Goal: Check status: Check status

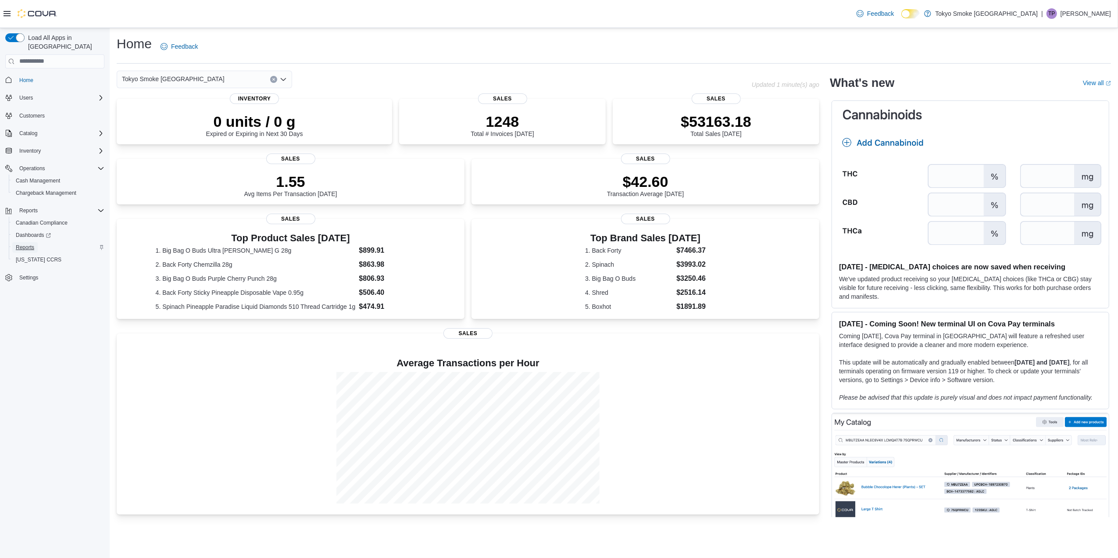
click at [28, 244] on span "Reports" at bounding box center [25, 247] width 18 height 7
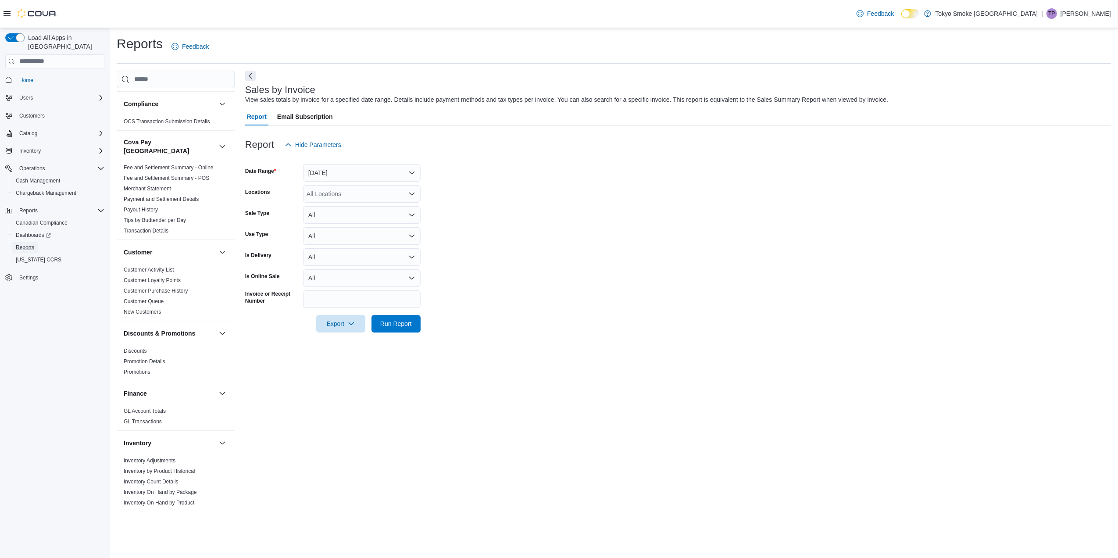
scroll to position [117, 0]
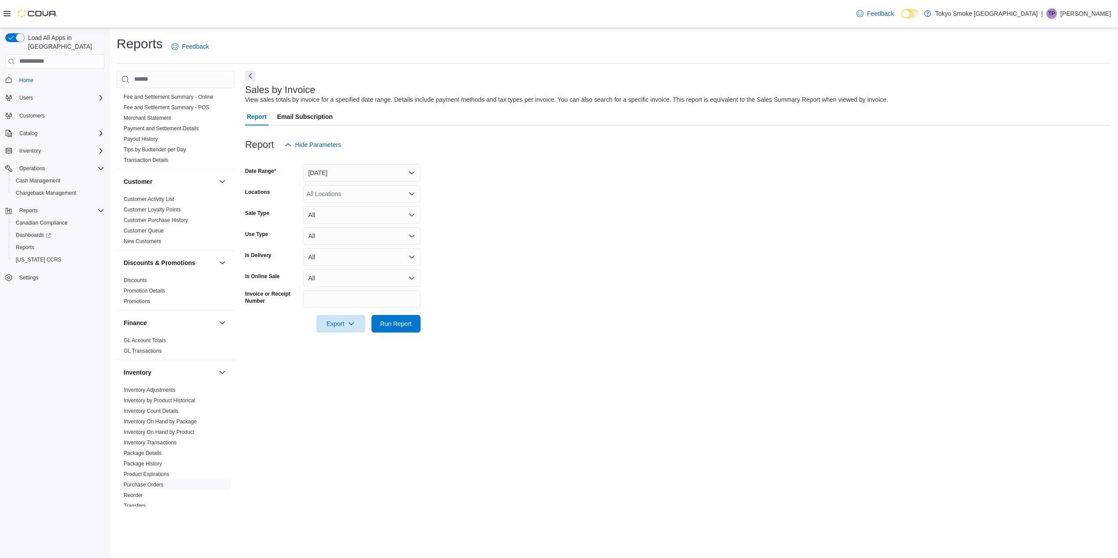
click at [146, 480] on span "Purchase Orders" at bounding box center [175, 485] width 111 height 11
click at [146, 482] on link "Purchase Orders" at bounding box center [144, 485] width 40 height 6
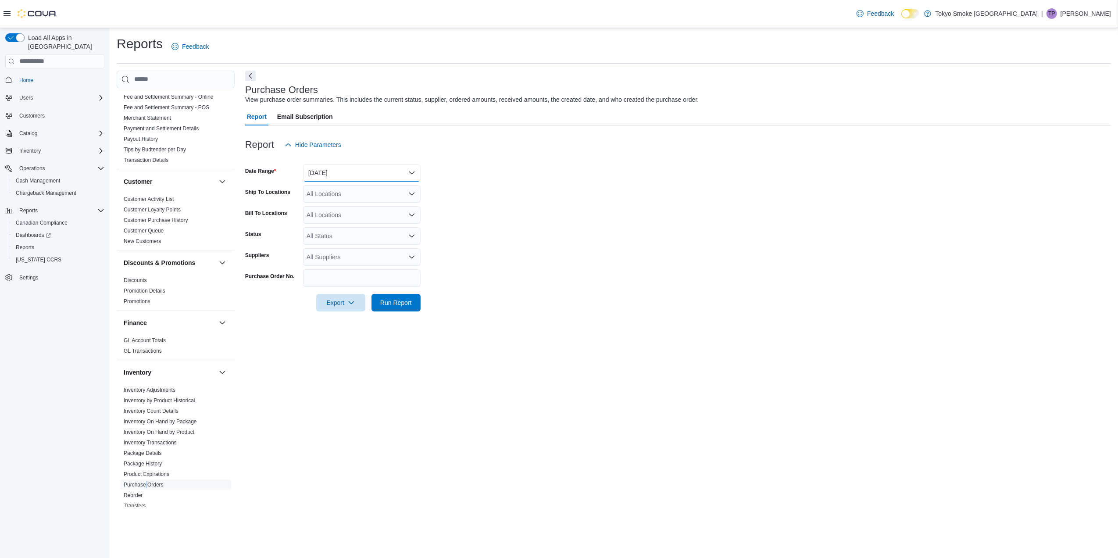
click at [359, 168] on button "Yesterday" at bounding box center [362, 173] width 118 height 18
click at [359, 191] on span "Custom Date" at bounding box center [367, 190] width 100 height 11
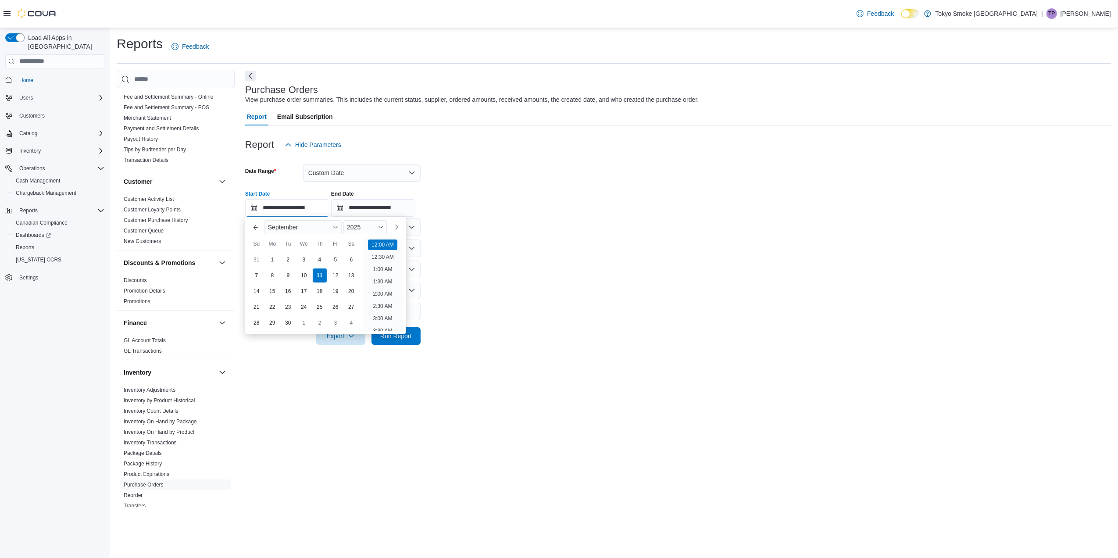
click at [289, 205] on input "**********" at bounding box center [287, 208] width 84 height 18
click at [254, 226] on button "Previous Month" at bounding box center [256, 227] width 14 height 14
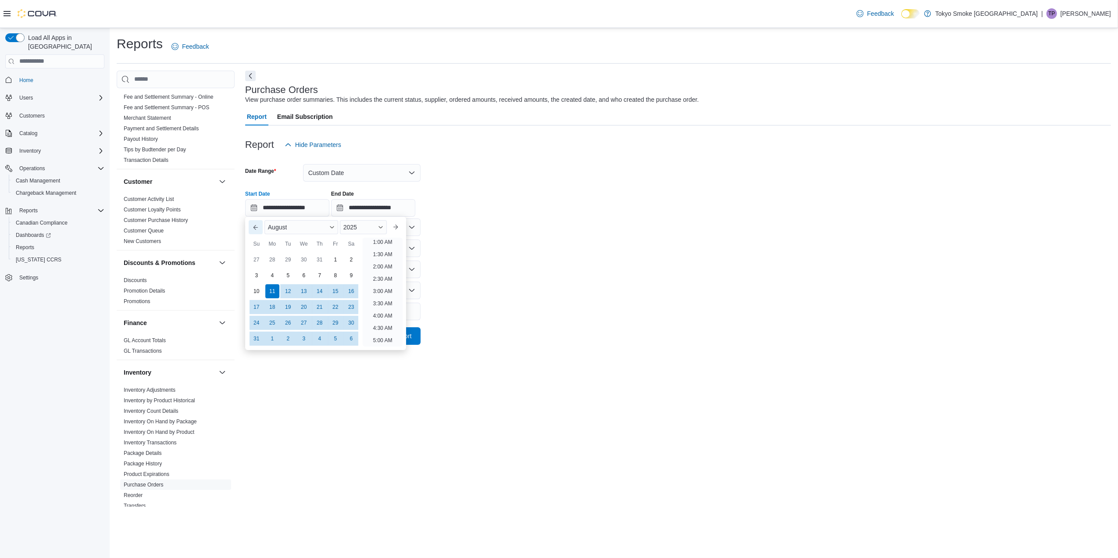
scroll to position [2, 0]
click at [254, 226] on button "Previous Month" at bounding box center [256, 227] width 14 height 14
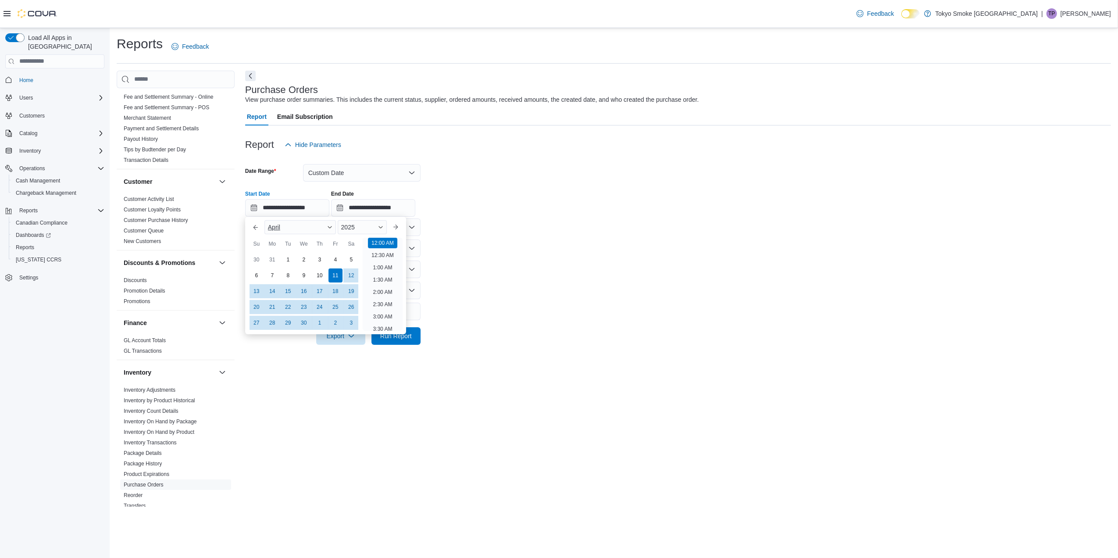
click at [333, 225] on span "Button. Open the month selector. April is currently selected." at bounding box center [329, 227] width 5 height 5
click at [309, 227] on div "January" at bounding box center [300, 229] width 68 height 11
click at [302, 260] on div "1" at bounding box center [303, 259] width 15 height 15
type input "**********"
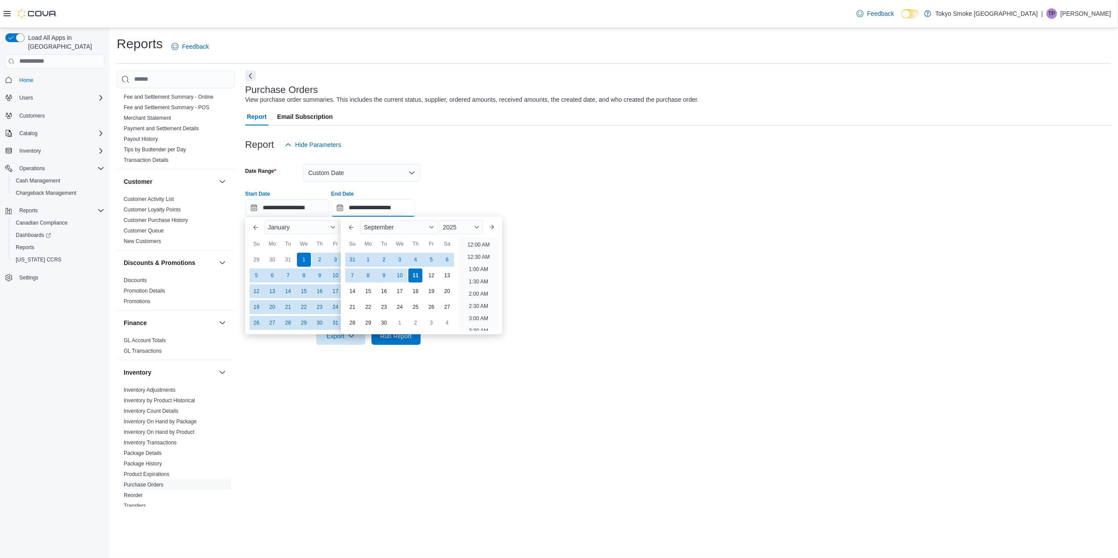
click at [372, 201] on input "**********" at bounding box center [373, 208] width 84 height 18
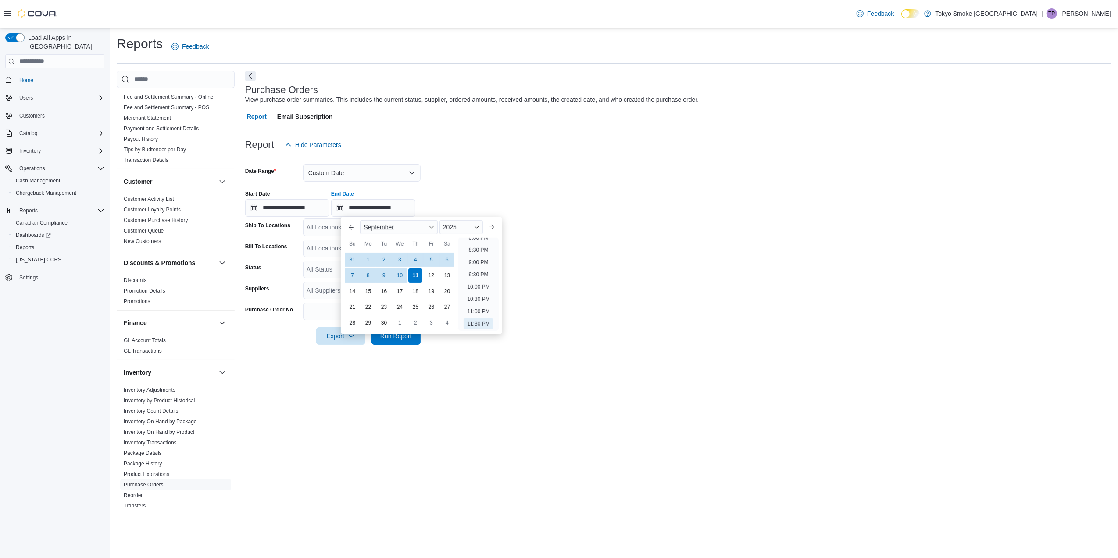
click at [434, 227] on span "Button. Open the month selector. September is currently selected." at bounding box center [431, 227] width 5 height 5
click at [418, 230] on div "January" at bounding box center [399, 229] width 74 height 11
click at [428, 325] on div "31" at bounding box center [431, 322] width 15 height 15
type input "**********"
click at [647, 323] on div at bounding box center [678, 323] width 866 height 7
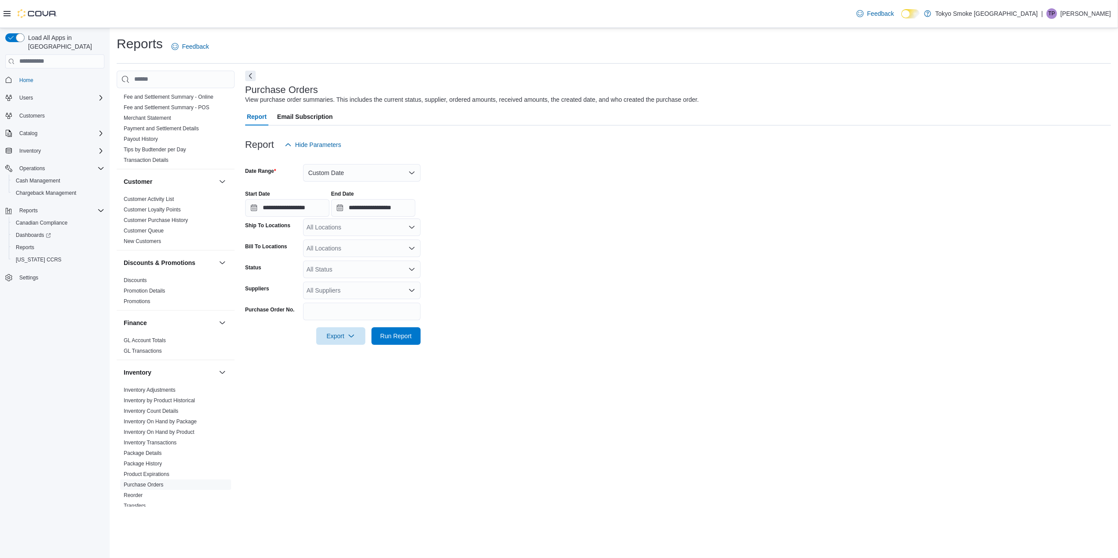
click at [360, 231] on div "All Locations" at bounding box center [362, 228] width 118 height 18
type input "*"
click at [357, 254] on span "Portage La Prairie" at bounding box center [358, 255] width 64 height 9
drag, startPoint x: 492, startPoint y: 325, endPoint x: 467, endPoint y: 339, distance: 28.7
click at [491, 325] on div at bounding box center [678, 323] width 866 height 7
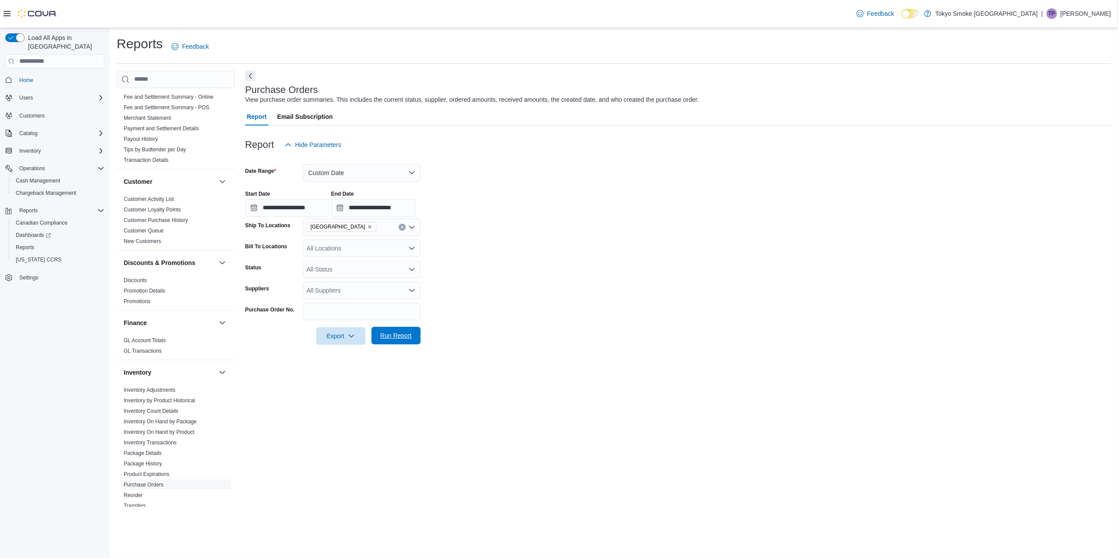
click at [401, 336] on span "Run Report" at bounding box center [396, 335] width 32 height 9
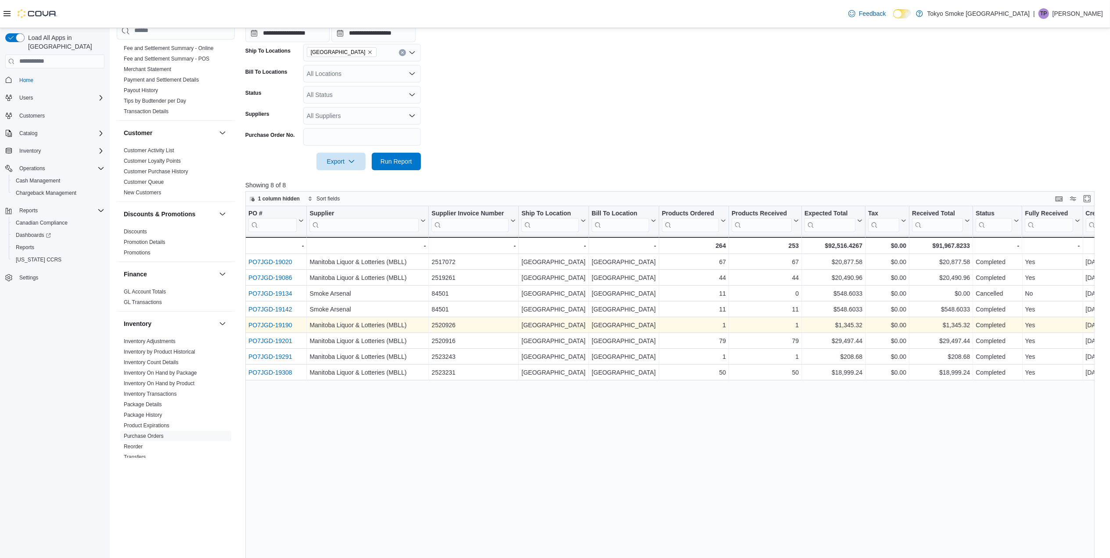
scroll to position [176, 0]
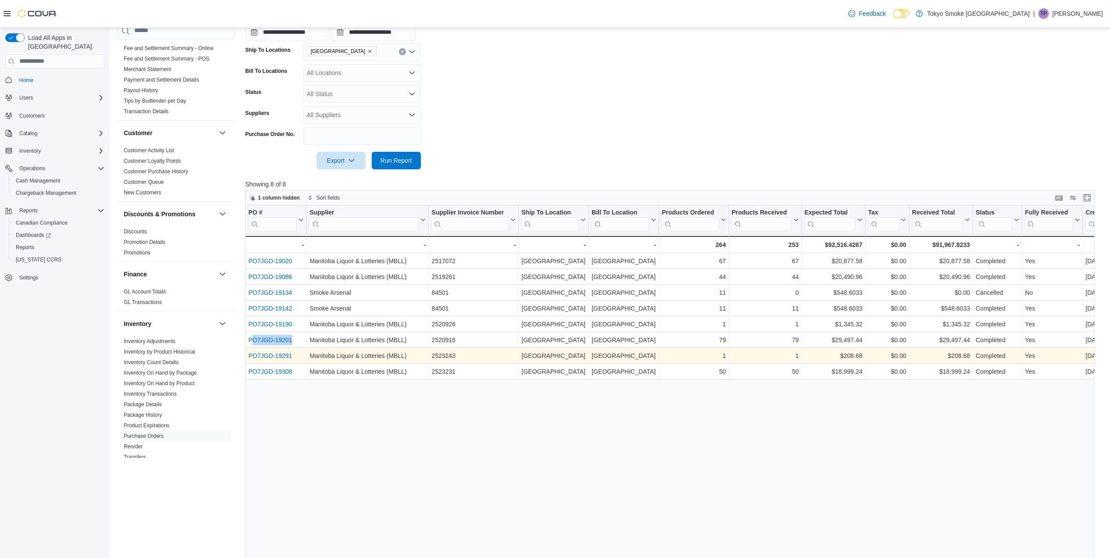
drag, startPoint x: 299, startPoint y: 340, endPoint x: 258, endPoint y: 350, distance: 41.4
click at [258, 350] on div "PO # Click to view column header actions Supplier Click to view column header a…" at bounding box center [799, 292] width 1109 height 174
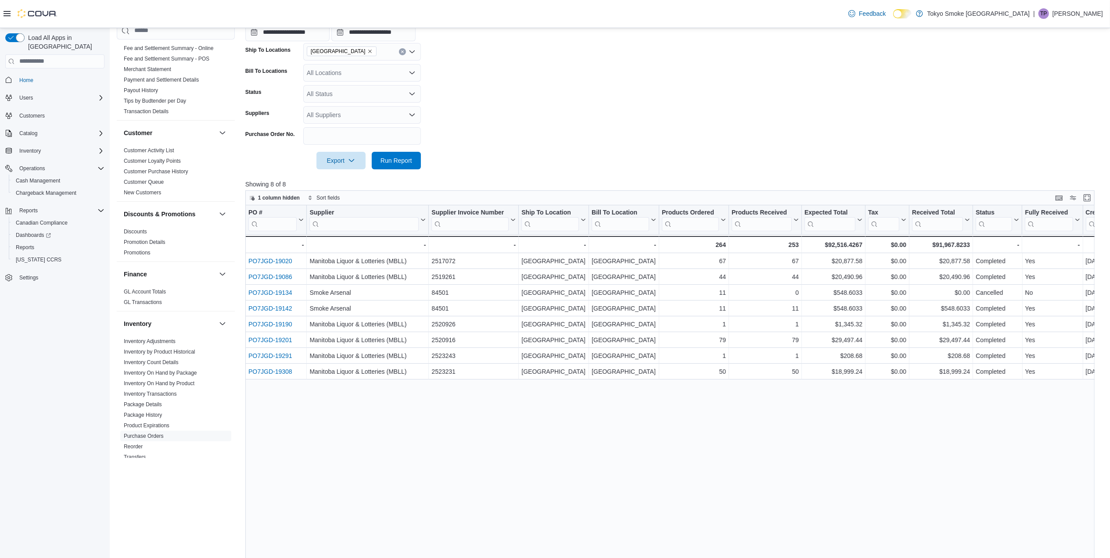
drag, startPoint x: 258, startPoint y: 350, endPoint x: 285, endPoint y: 443, distance: 96.8
click at [290, 448] on div "PO # Click to view column header actions Supplier Click to view column header a…" at bounding box center [674, 420] width 858 height 431
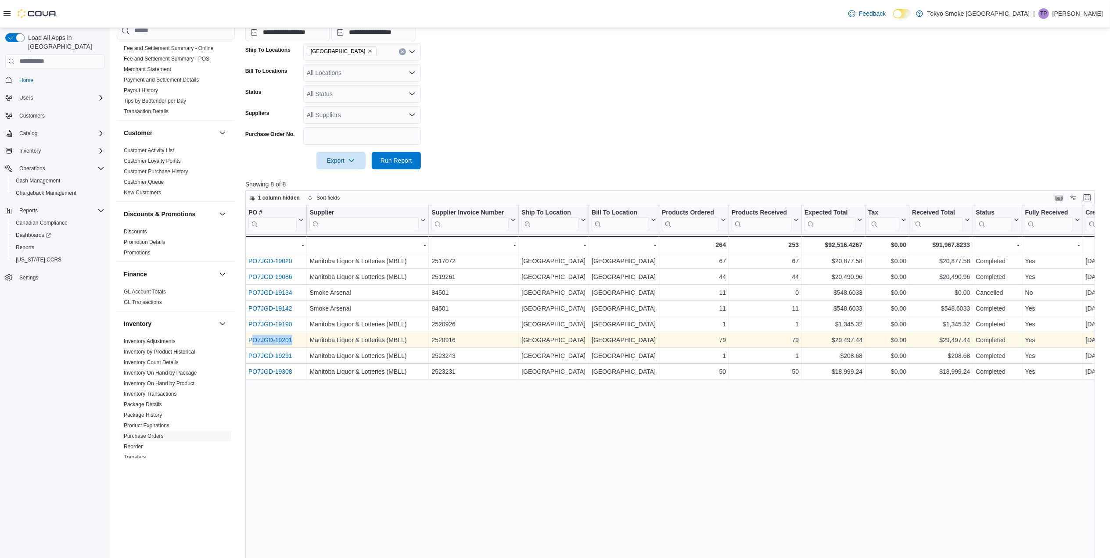
drag, startPoint x: 297, startPoint y: 340, endPoint x: 255, endPoint y: 341, distance: 42.6
click at [255, 341] on div "PO7JGD-19201" at bounding box center [275, 340] width 55 height 11
click at [462, 339] on div "2520916" at bounding box center [473, 340] width 84 height 11
